Goal: Find specific fact: Find specific fact

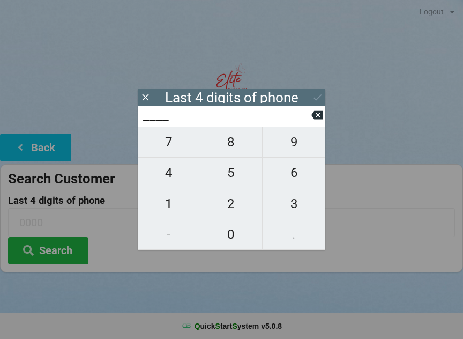
click at [298, 145] on span "9" at bounding box center [293, 142] width 63 height 22
type input "9___"
click at [296, 219] on button "3" at bounding box center [293, 203] width 63 height 31
type input "93__"
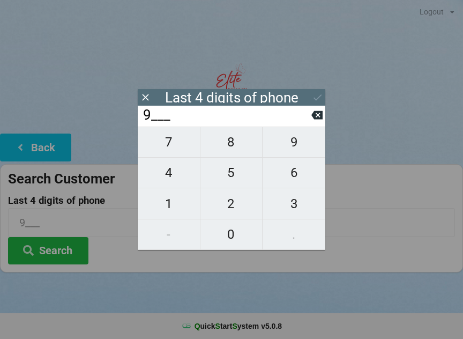
type input "93__"
click at [173, 176] on span "4" at bounding box center [169, 172] width 62 height 22
type input "934_"
click at [234, 240] on span "0" at bounding box center [231, 234] width 62 height 22
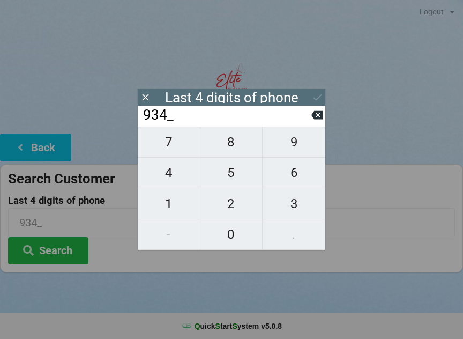
type input "9340"
click at [66, 253] on button "Search" at bounding box center [48, 250] width 80 height 27
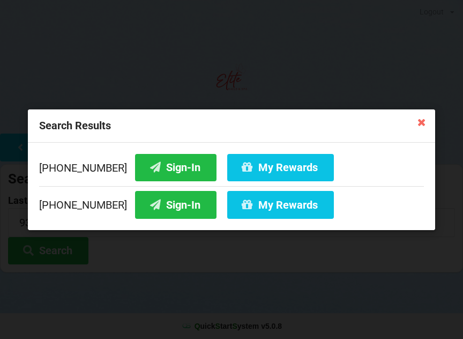
click at [153, 167] on button "Sign-In" at bounding box center [175, 166] width 81 height 27
